Goal: Transaction & Acquisition: Download file/media

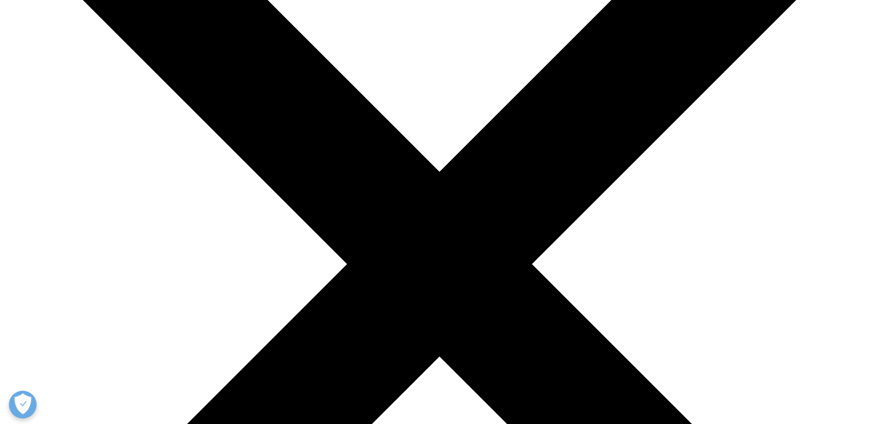
scroll to position [166, 0]
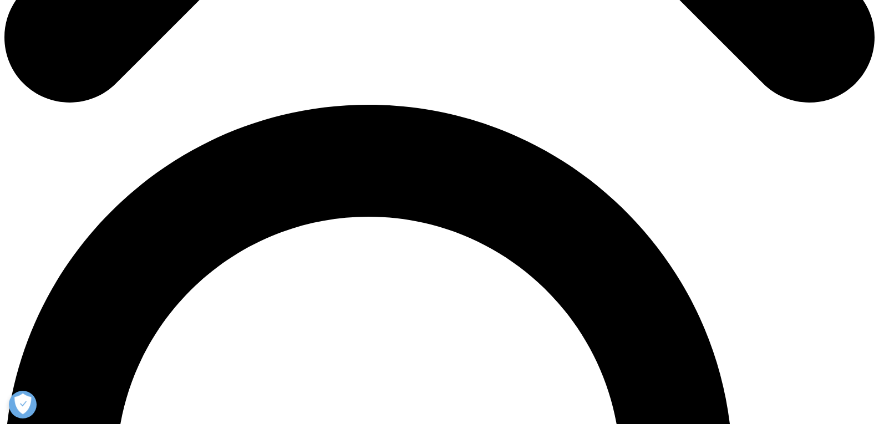
scroll to position [831, 0]
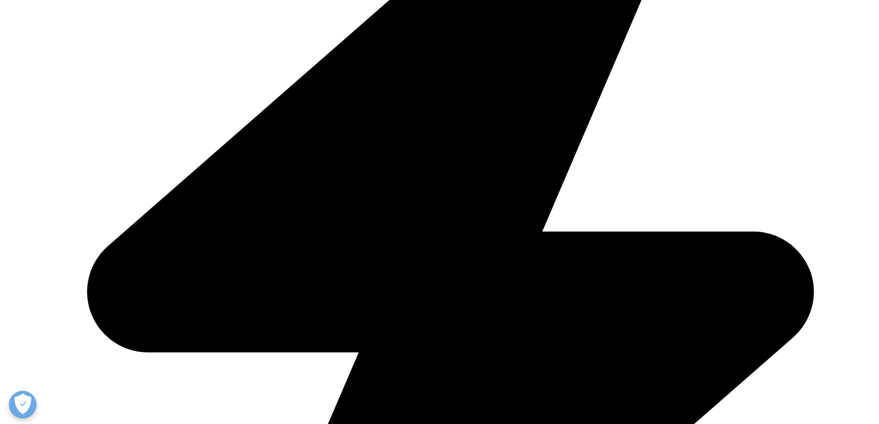
scroll to position [443, 0]
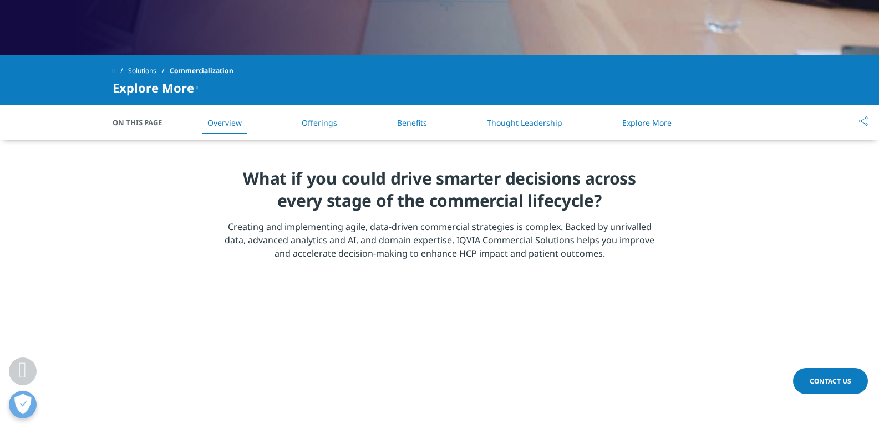
click at [321, 118] on link "Offerings" at bounding box center [319, 123] width 35 height 11
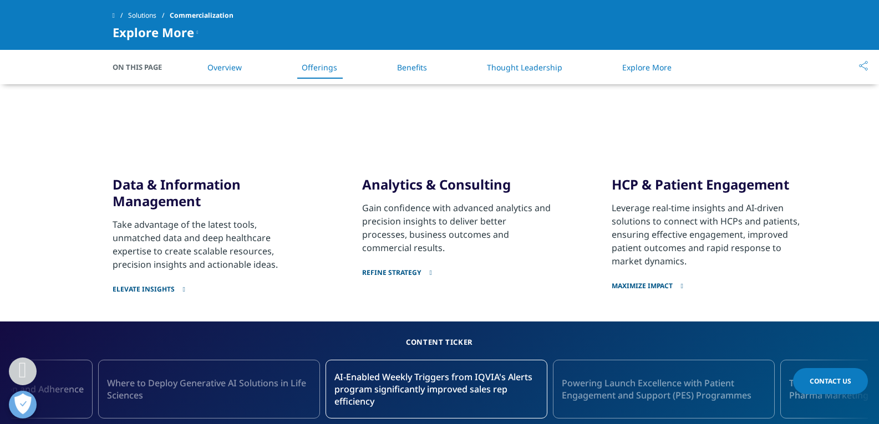
scroll to position [835, 0]
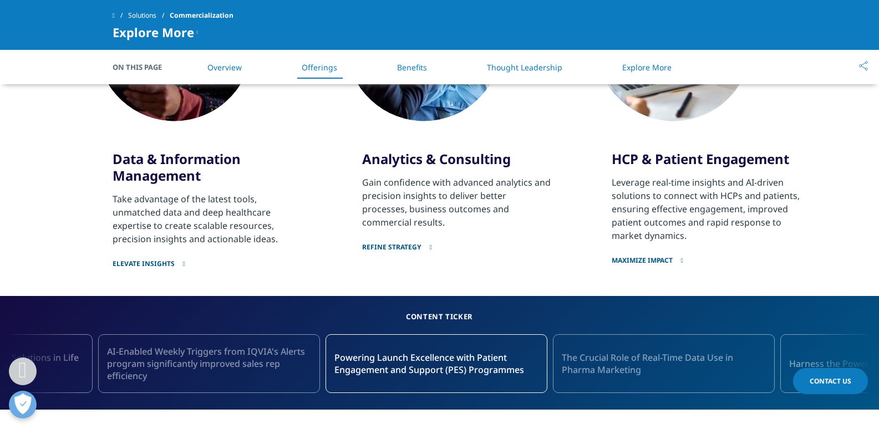
click at [380, 237] on link "Refine strategy" at bounding box center [457, 240] width 191 height 23
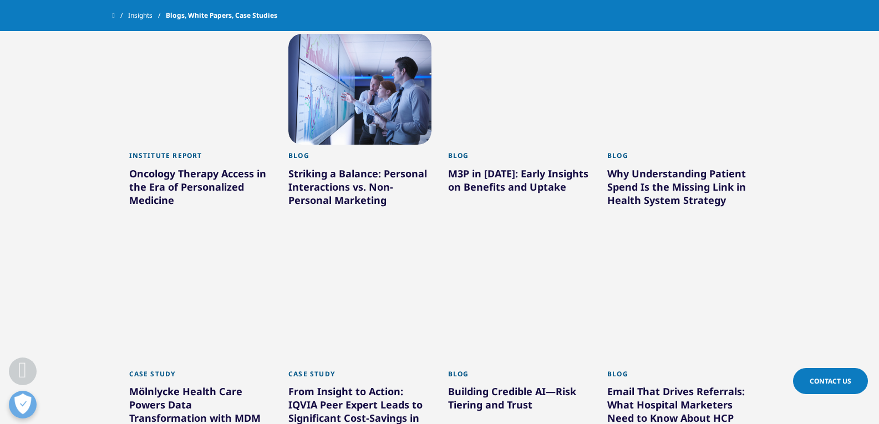
scroll to position [721, 0]
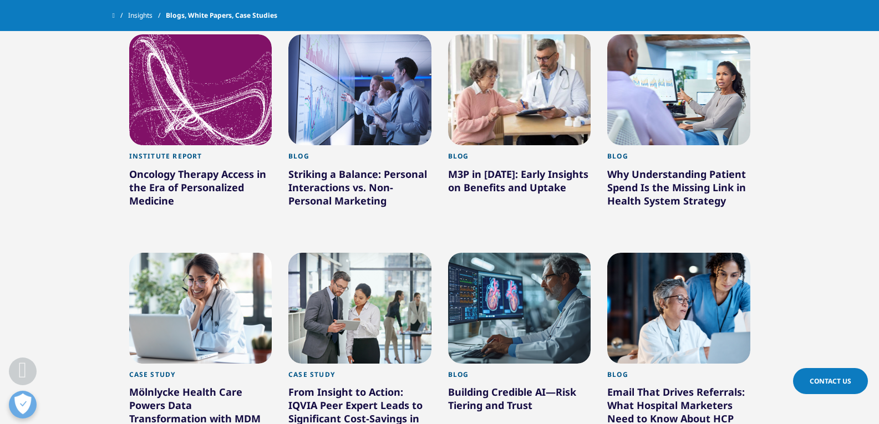
click at [676, 173] on div "Why Understanding Patient Spend Is the Missing Link in Health System Strategy" at bounding box center [678, 189] width 143 height 44
click at [652, 94] on div at bounding box center [678, 89] width 143 height 111
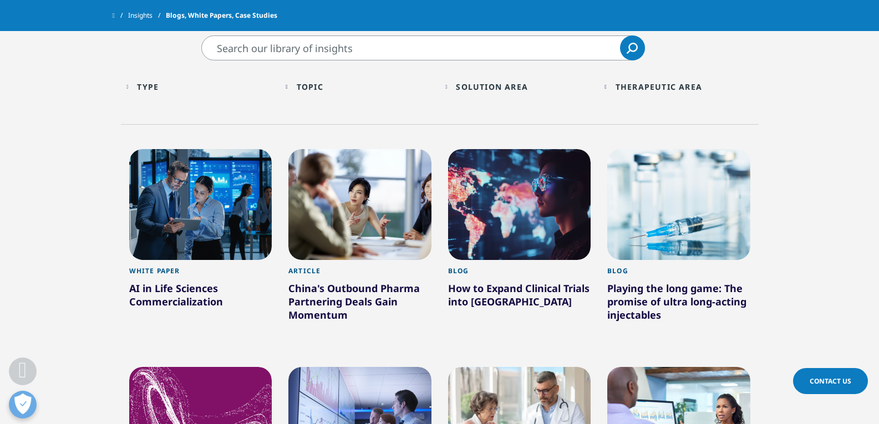
scroll to position [333, 0]
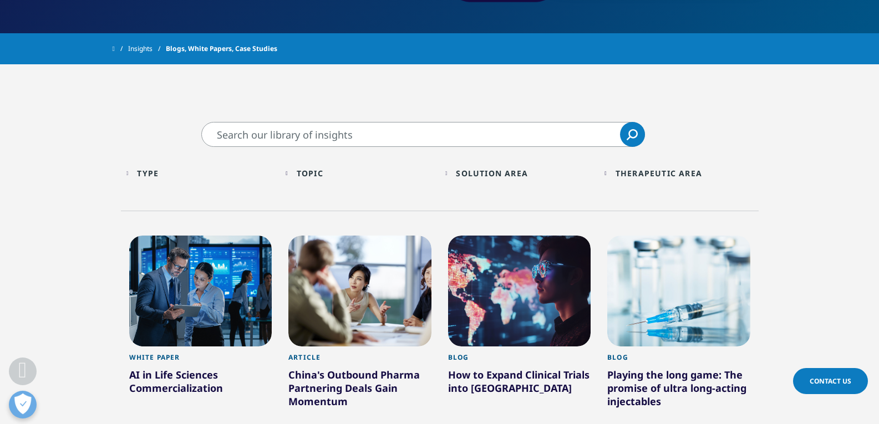
click at [134, 172] on div "Type Loading Clear Or/And Operator" at bounding box center [200, 173] width 149 height 26
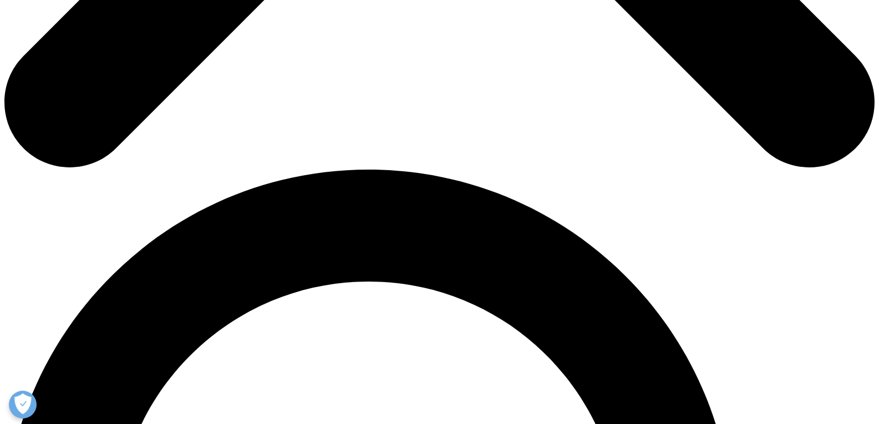
scroll to position [721, 0]
